Goal: Check status: Check status

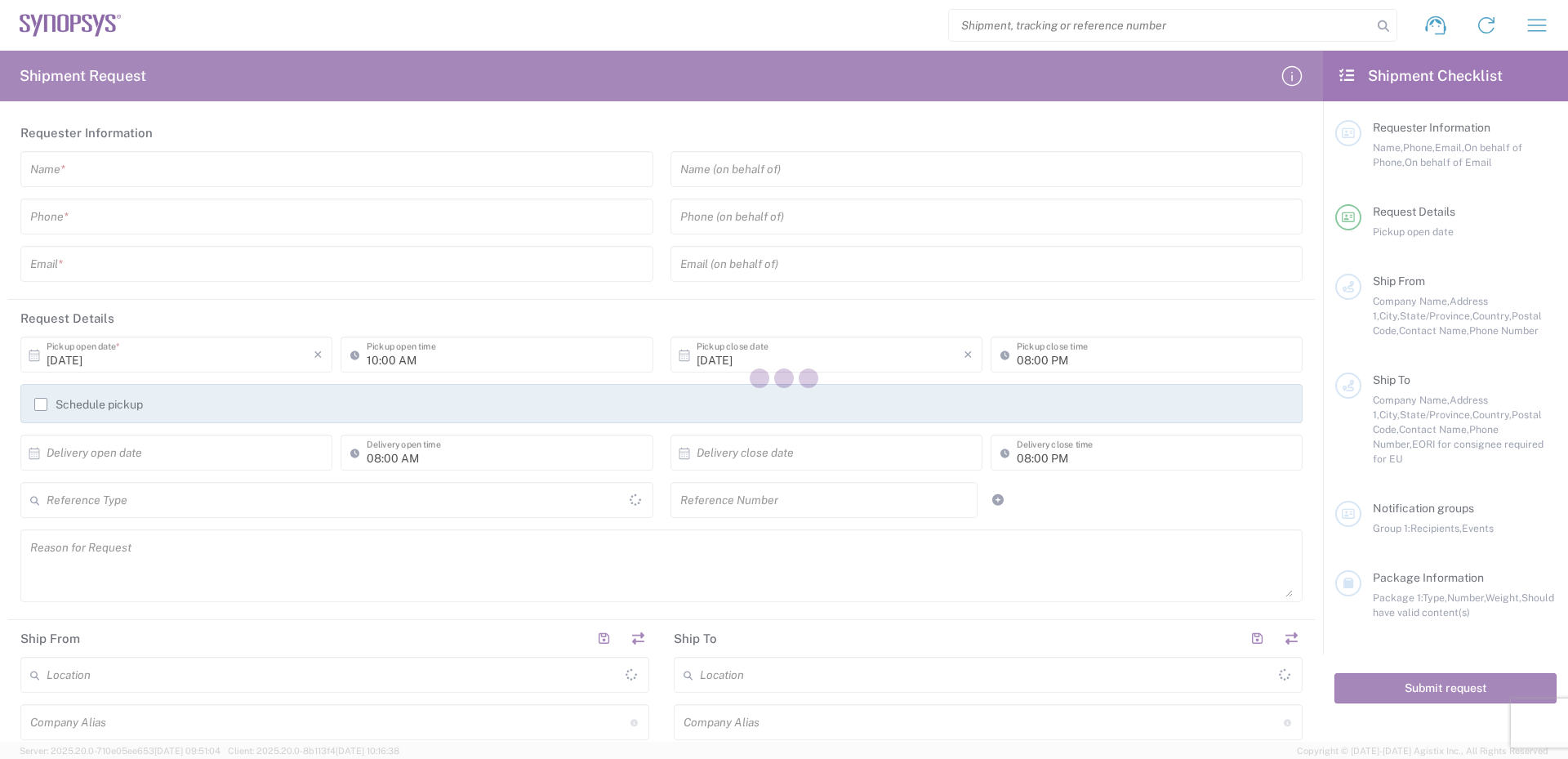
type input "[GEOGRAPHIC_DATA]"
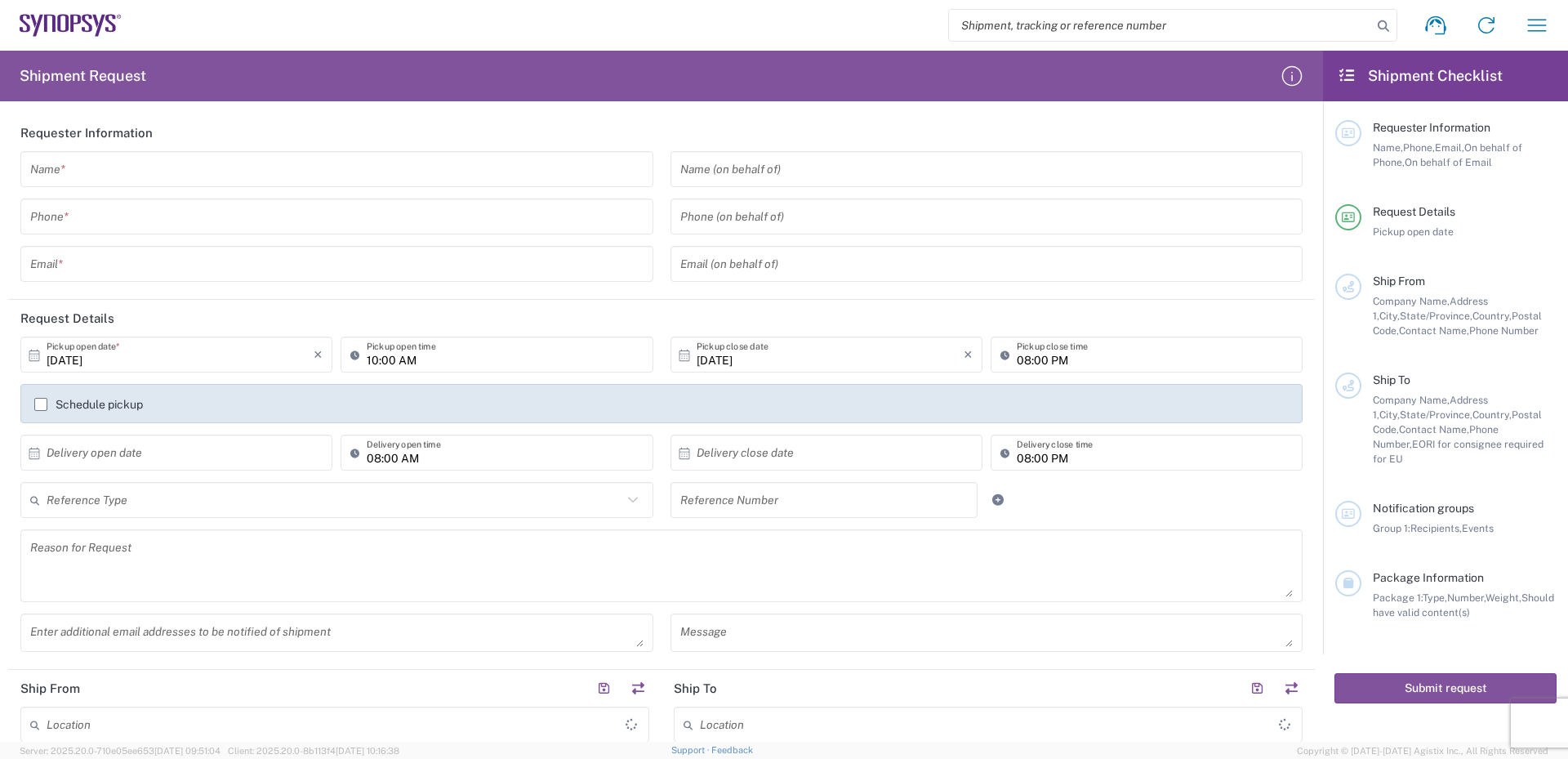
click at [1118, 21] on input "search" at bounding box center [1160, 25] width 423 height 31
paste input "56964676"
type input "56964676"
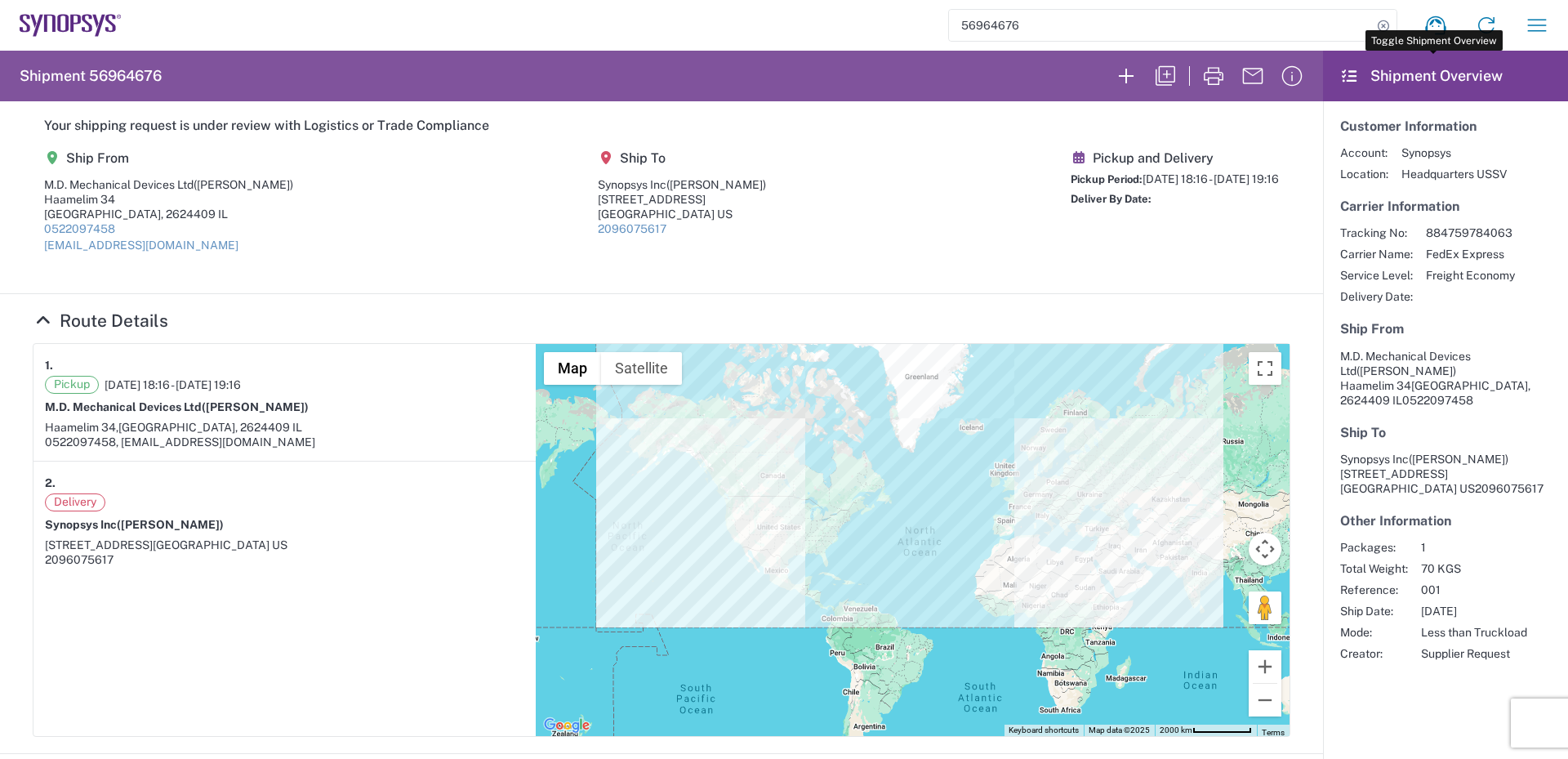
click at [1342, 75] on icon at bounding box center [1349, 76] width 19 height 15
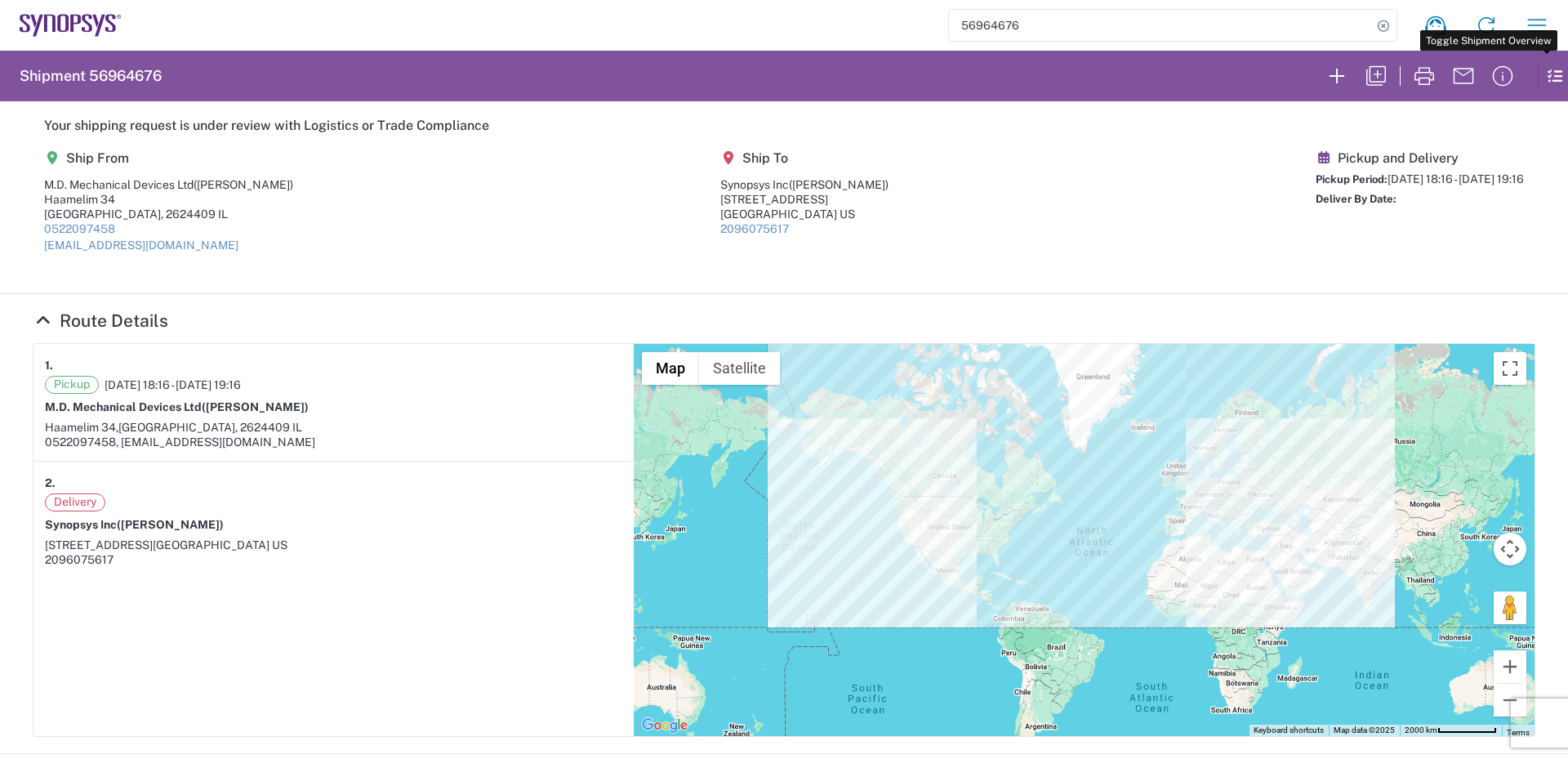
click at [1542, 77] on icon at bounding box center [1547, 75] width 19 height 32
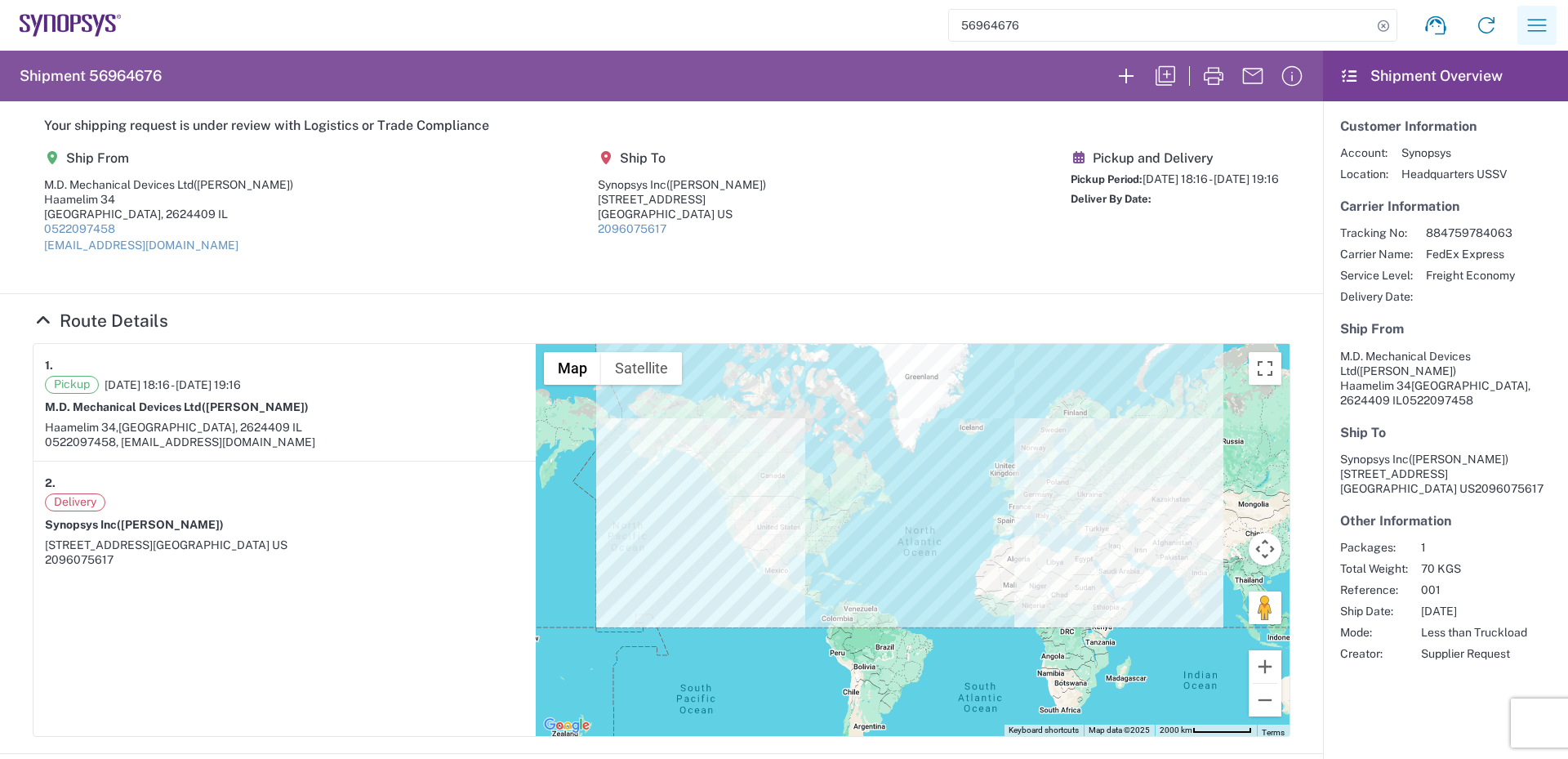
click at [1534, 22] on icon "button" at bounding box center [1537, 25] width 26 height 26
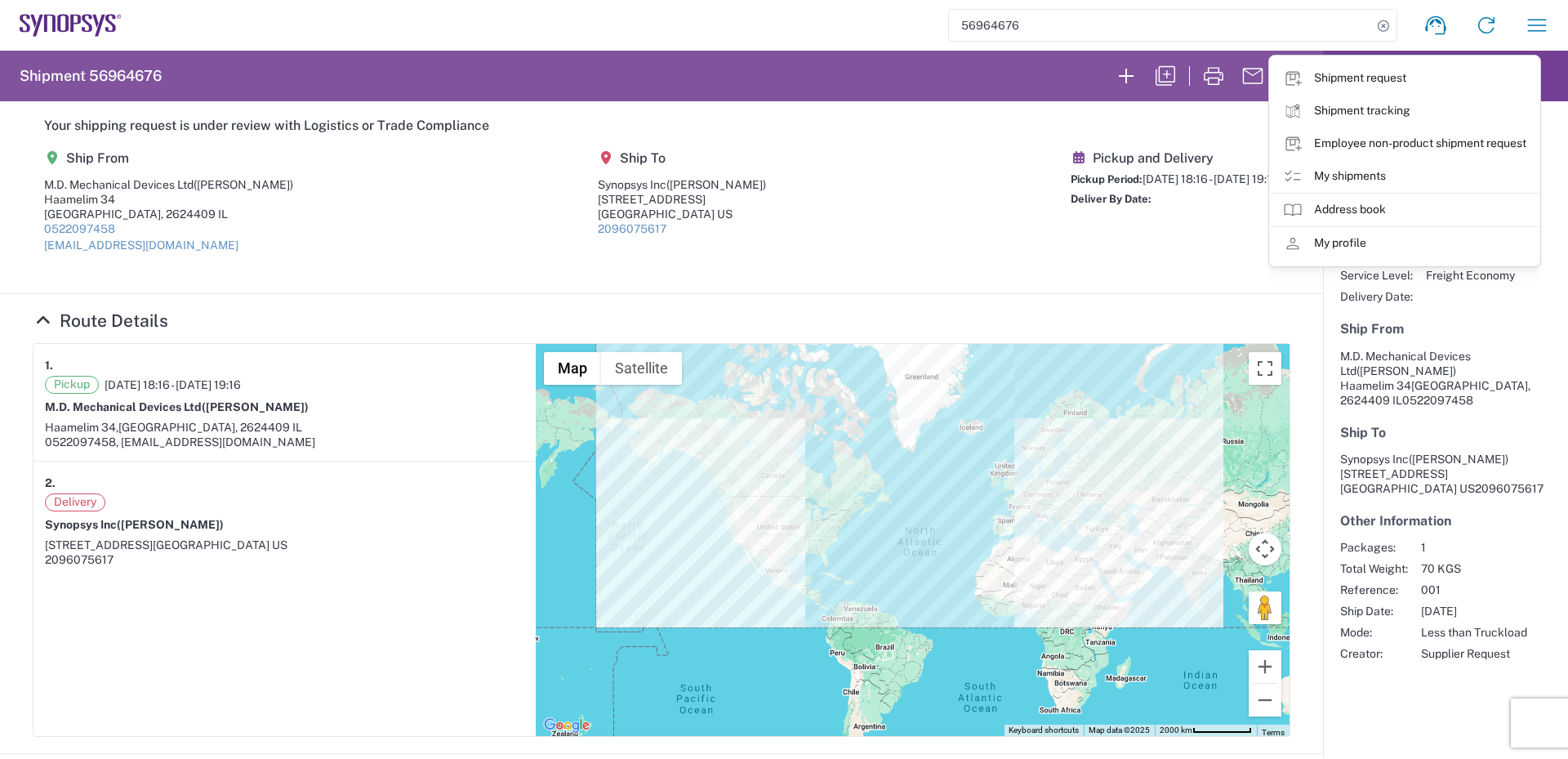
click at [799, 166] on agx-shipment-main-routing-info "Ship From M.D. Mechanical Devices Ltd ([PERSON_NAME]) Haamelim [GEOGRAPHIC_DATA…" at bounding box center [661, 207] width 1258 height 137
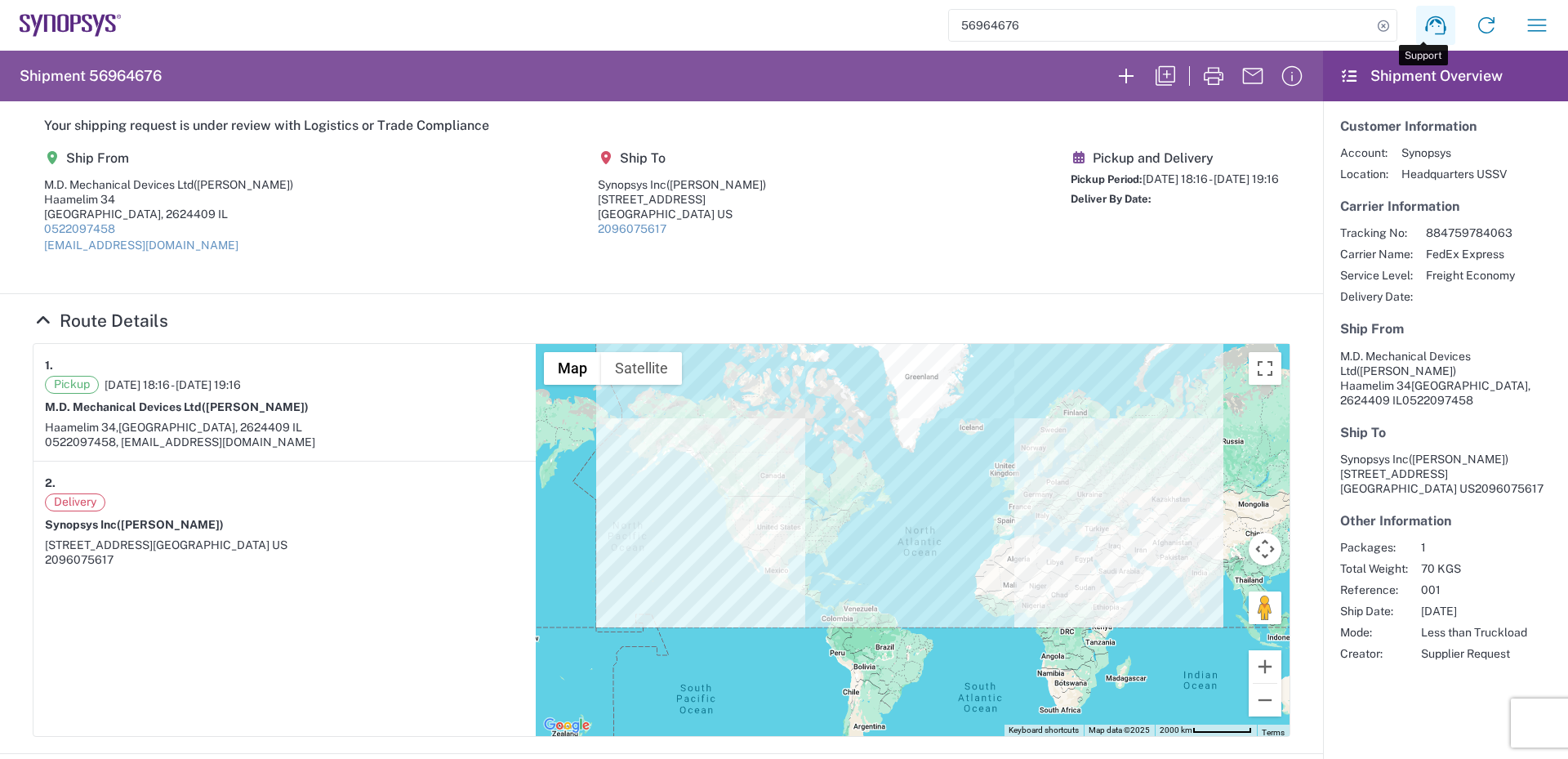
click at [1422, 21] on icon at bounding box center [1435, 25] width 26 height 26
click at [1528, 20] on icon "button" at bounding box center [1537, 25] width 19 height 12
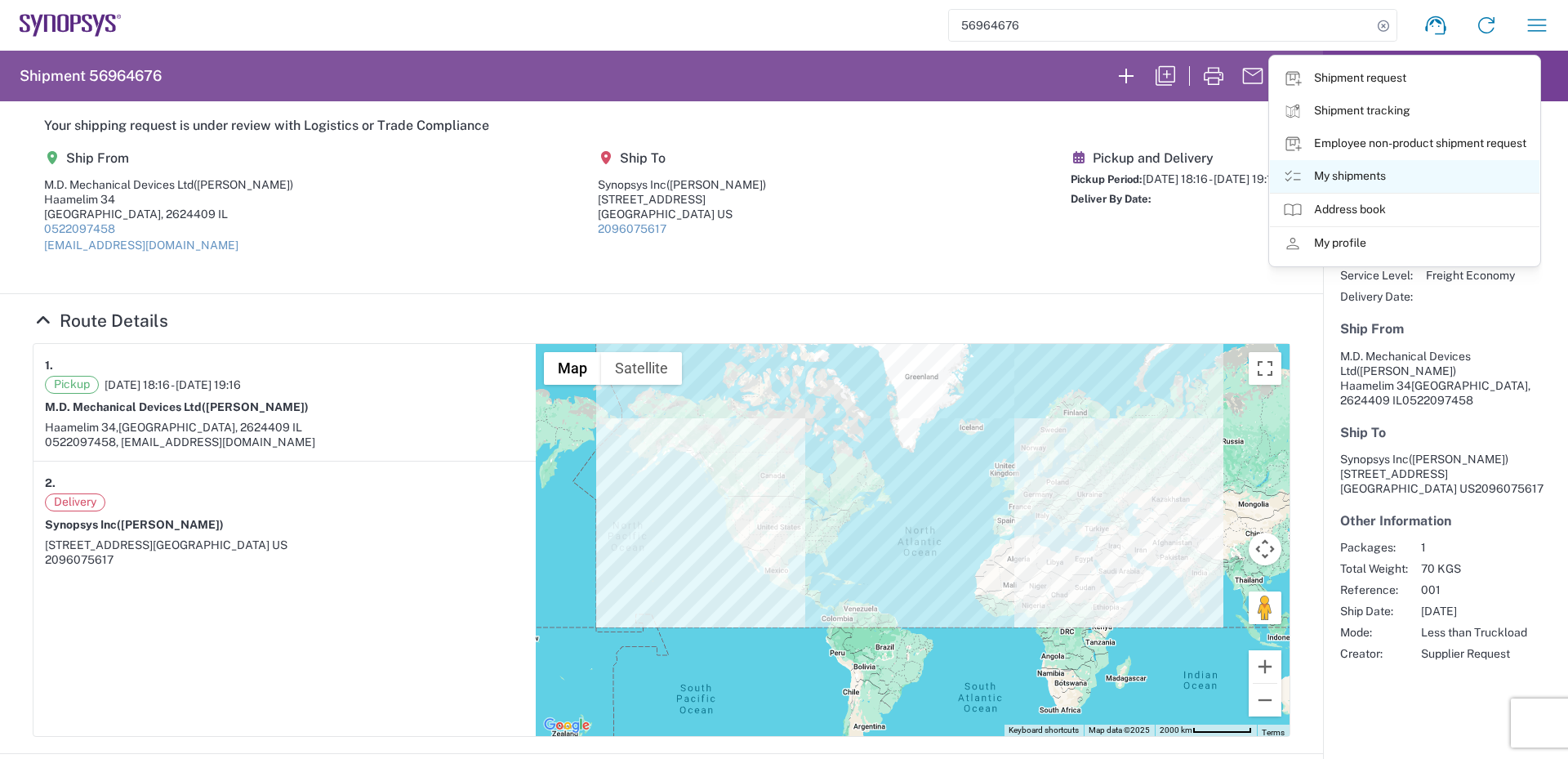
click at [1341, 173] on link "My shipments" at bounding box center [1404, 176] width 270 height 33
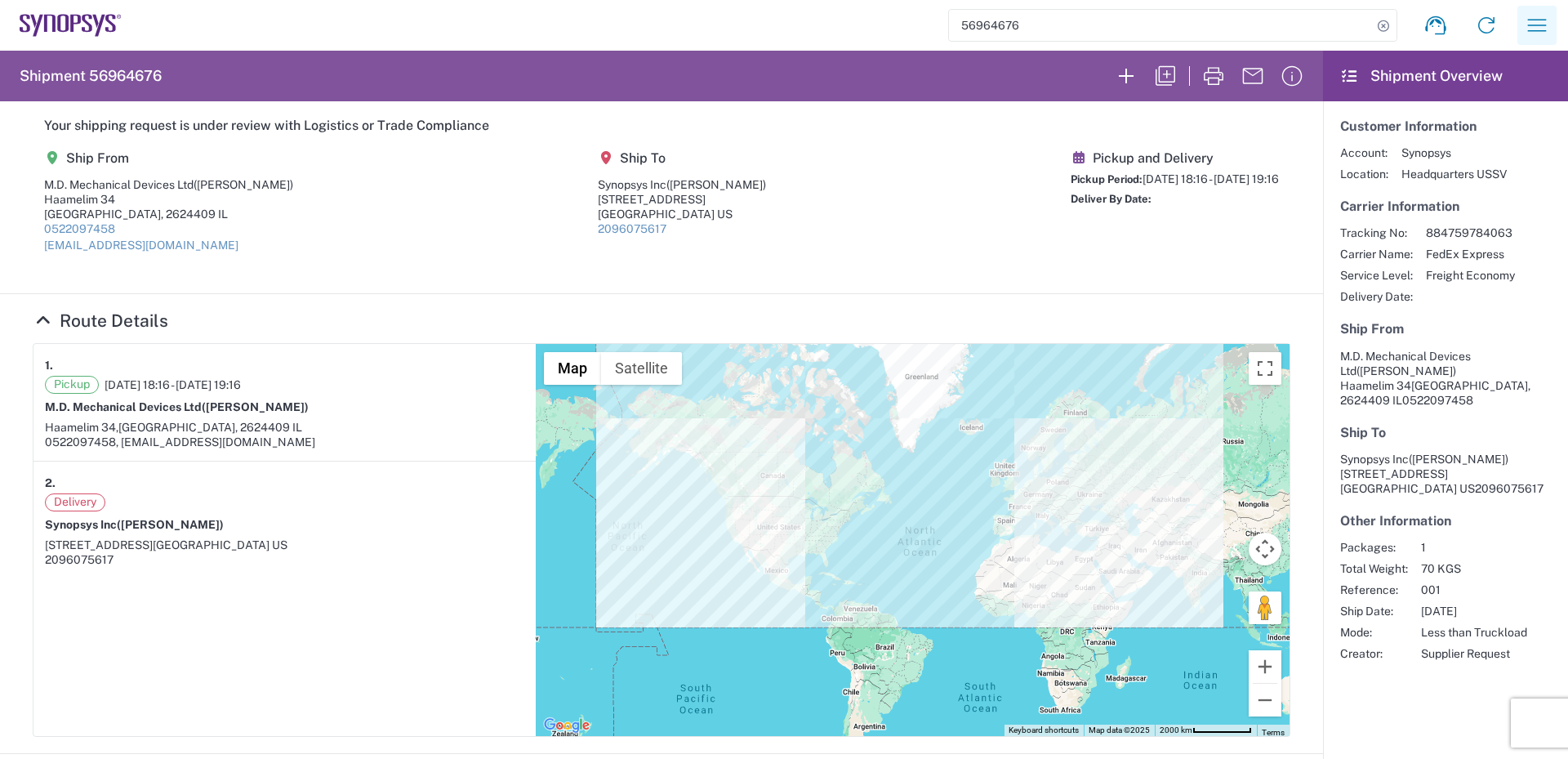
click at [1524, 16] on icon "button" at bounding box center [1537, 25] width 26 height 26
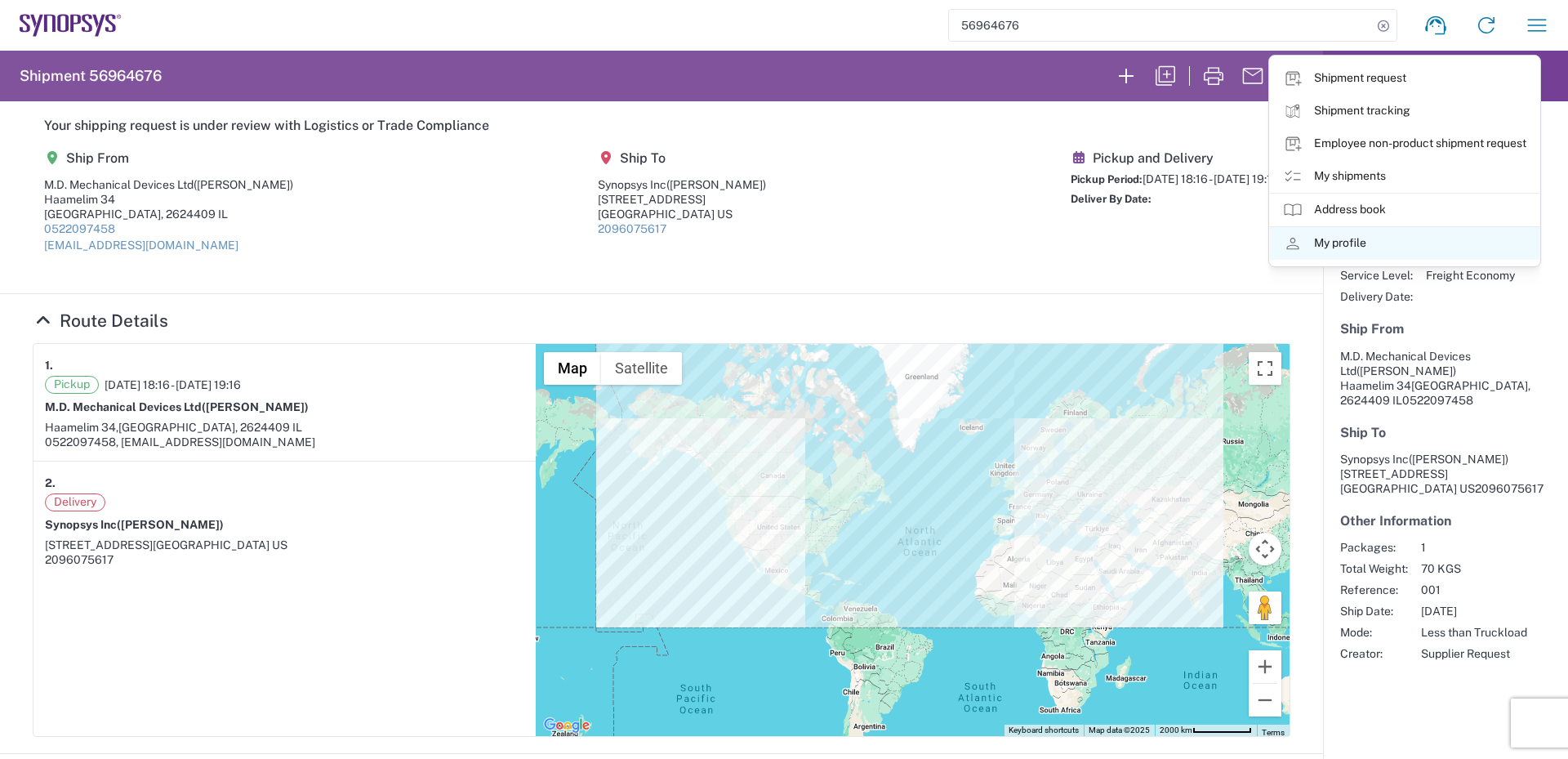
click at [1347, 239] on link "My profile" at bounding box center [1404, 243] width 270 height 33
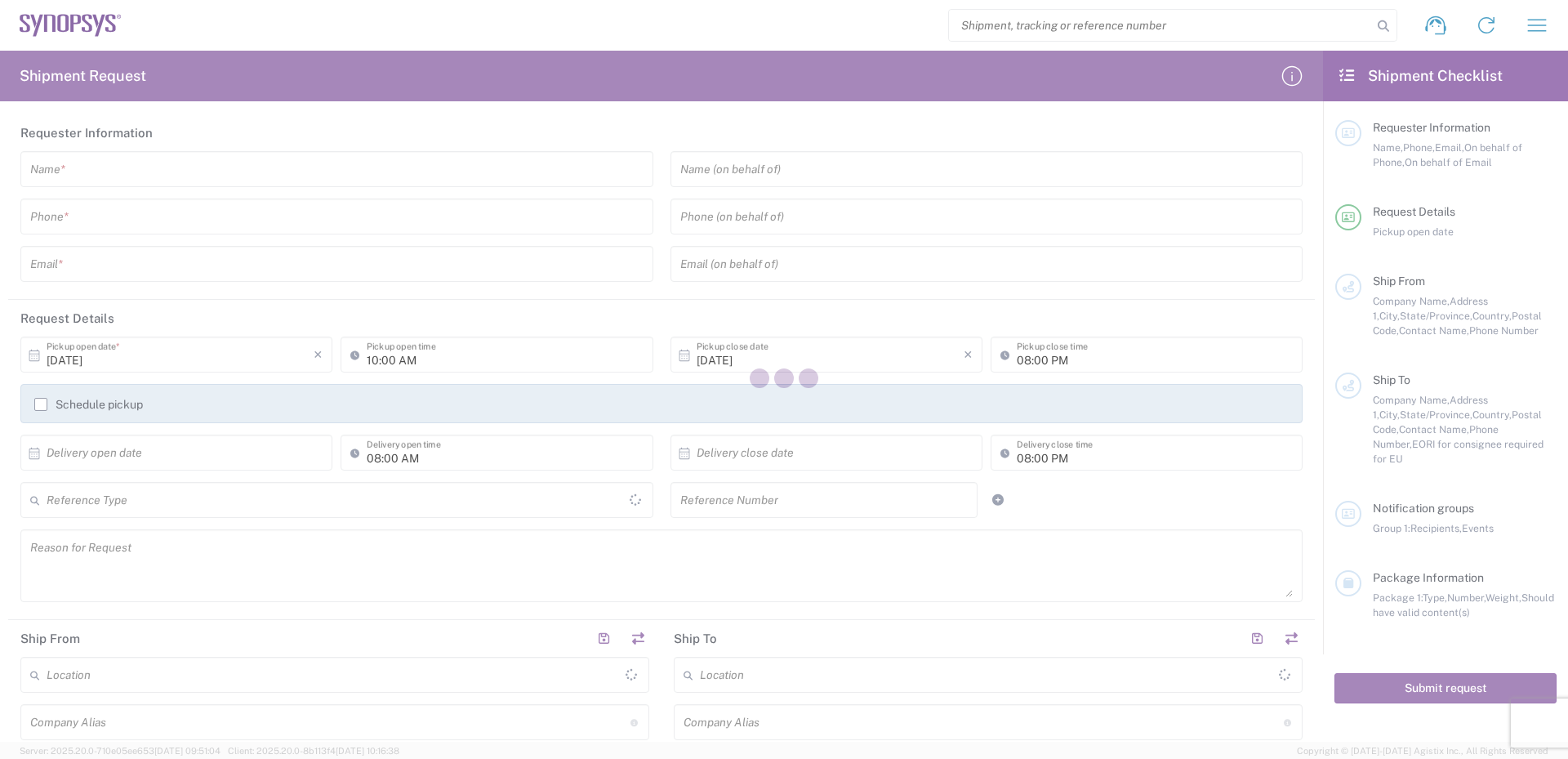
type input "United States"
type input "[GEOGRAPHIC_DATA]"
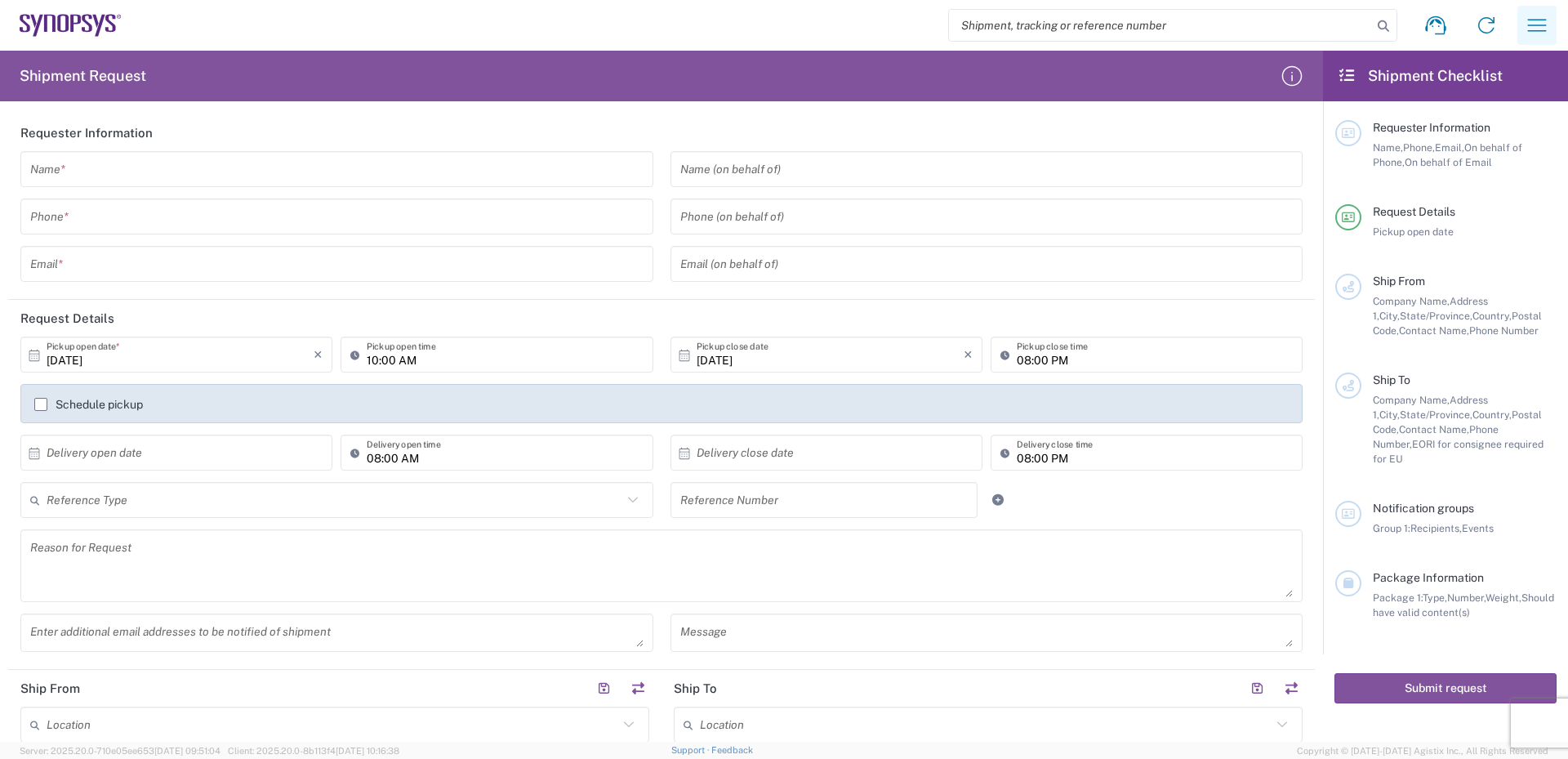
click at [1534, 25] on icon "button" at bounding box center [1537, 25] width 26 height 26
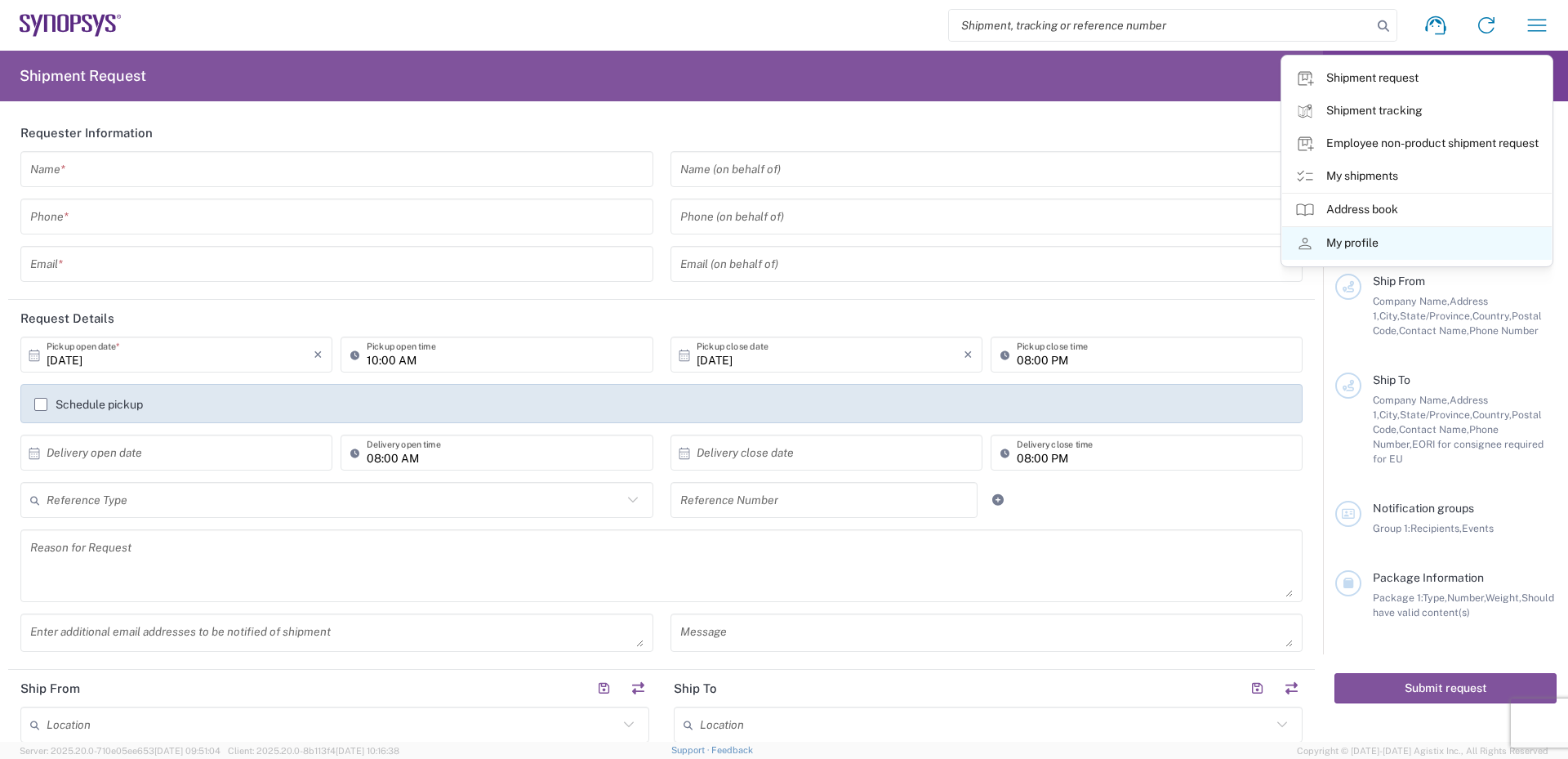
click at [1338, 240] on link "My profile" at bounding box center [1416, 243] width 270 height 33
